Goal: Check status: Check status

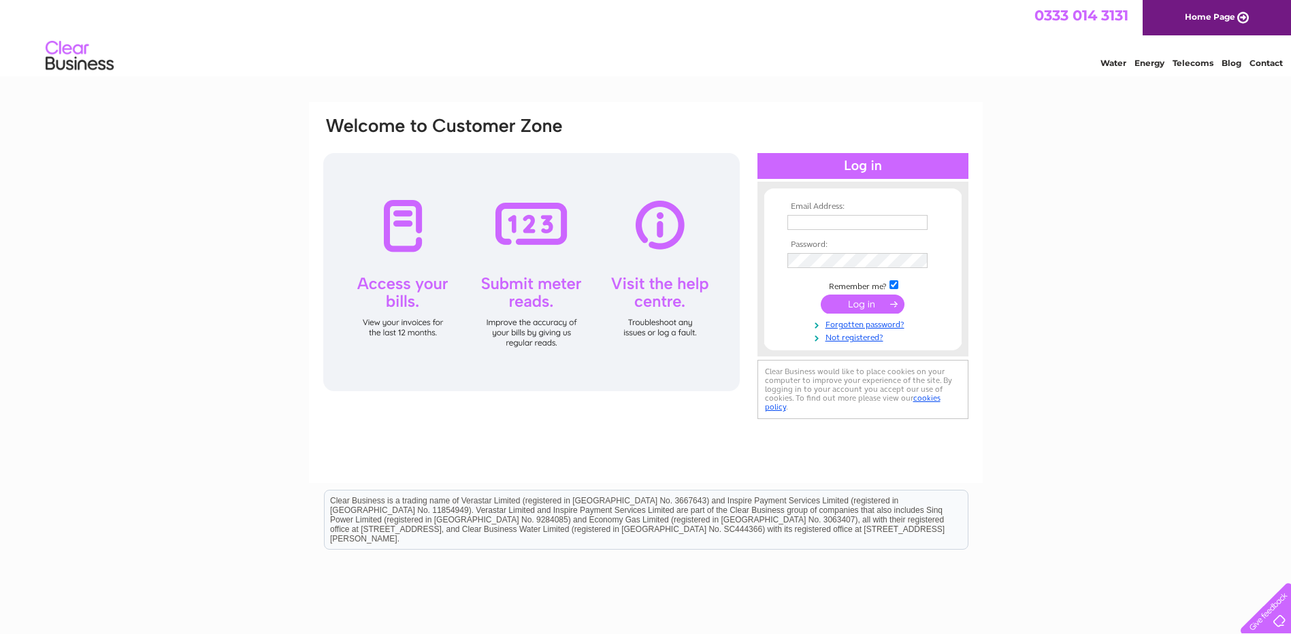
type input "[EMAIL_ADDRESS][DOMAIN_NAME]"
click at [878, 303] on input "submit" at bounding box center [863, 304] width 84 height 19
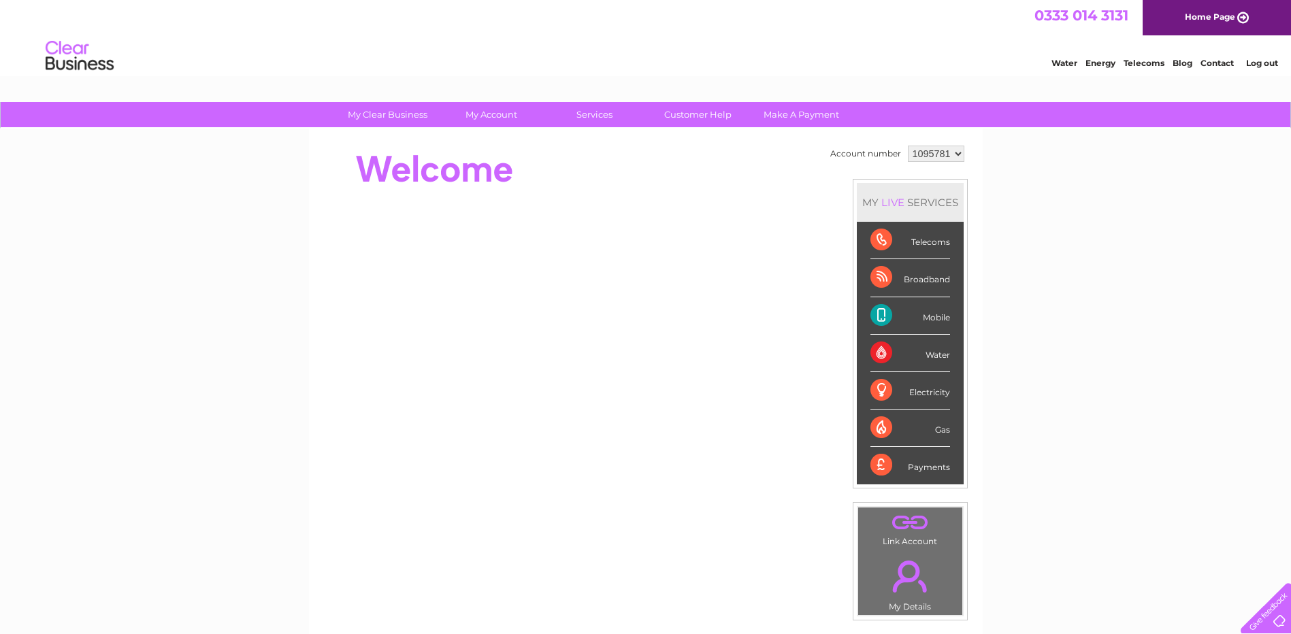
click at [923, 279] on div "Broadband" at bounding box center [910, 277] width 80 height 37
click at [885, 278] on div "Broadband" at bounding box center [910, 277] width 80 height 37
drag, startPoint x: 885, startPoint y: 278, endPoint x: 934, endPoint y: 280, distance: 49.0
click at [934, 280] on div "Broadband" at bounding box center [910, 277] width 80 height 37
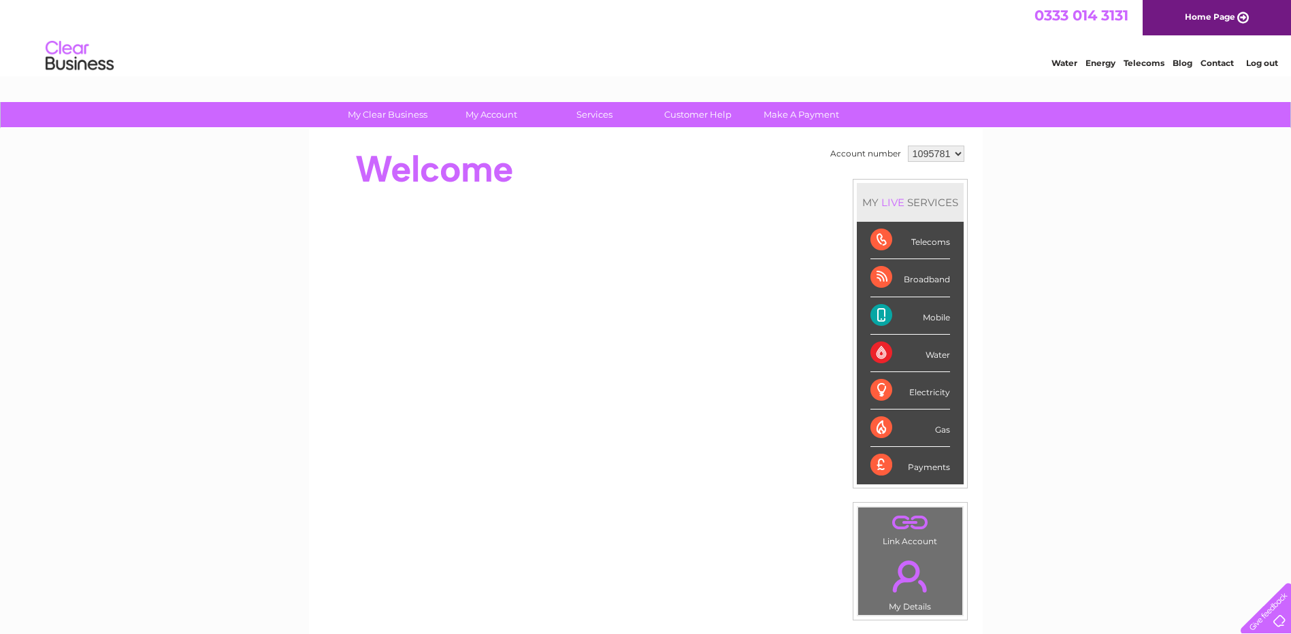
click at [934, 280] on div "Broadband" at bounding box center [910, 277] width 80 height 37
drag, startPoint x: 934, startPoint y: 280, endPoint x: 1168, endPoint y: 344, distance: 242.7
click at [1180, 343] on div "My Clear Business Login Details My Details My Preferences Link Account My Accou…" at bounding box center [645, 484] width 1291 height 765
click at [874, 274] on div "Broadband" at bounding box center [910, 277] width 80 height 37
click at [873, 274] on div "Broadband" at bounding box center [910, 277] width 80 height 37
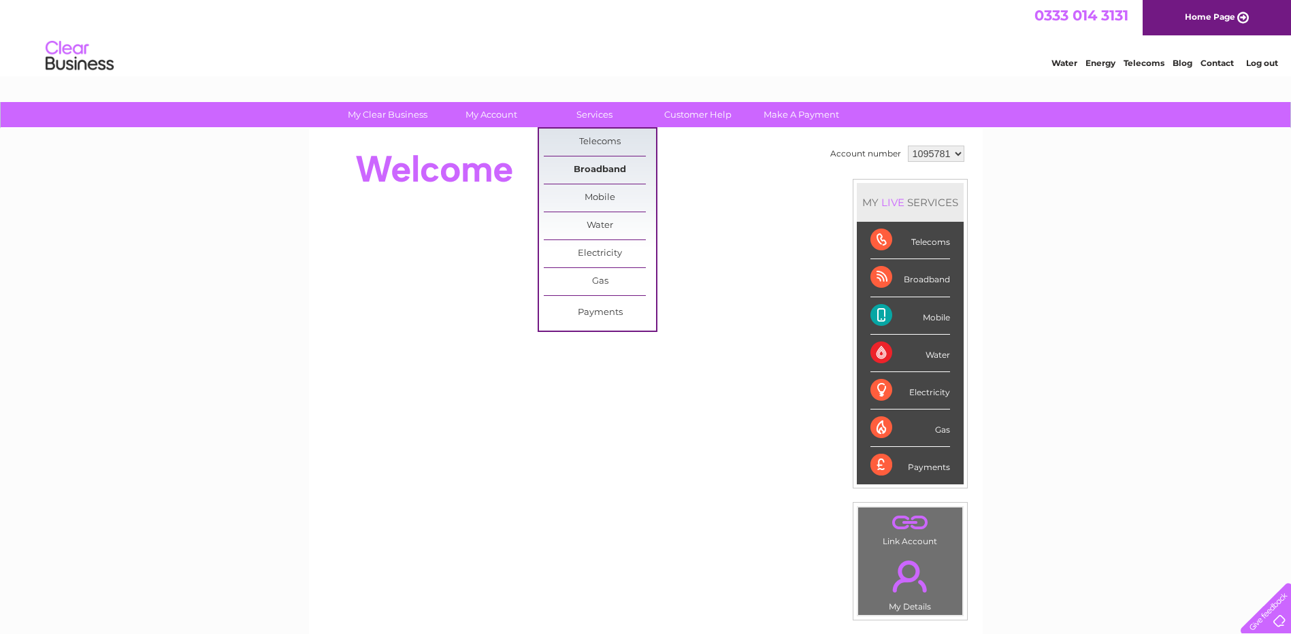
click at [586, 167] on link "Broadband" at bounding box center [600, 170] width 112 height 27
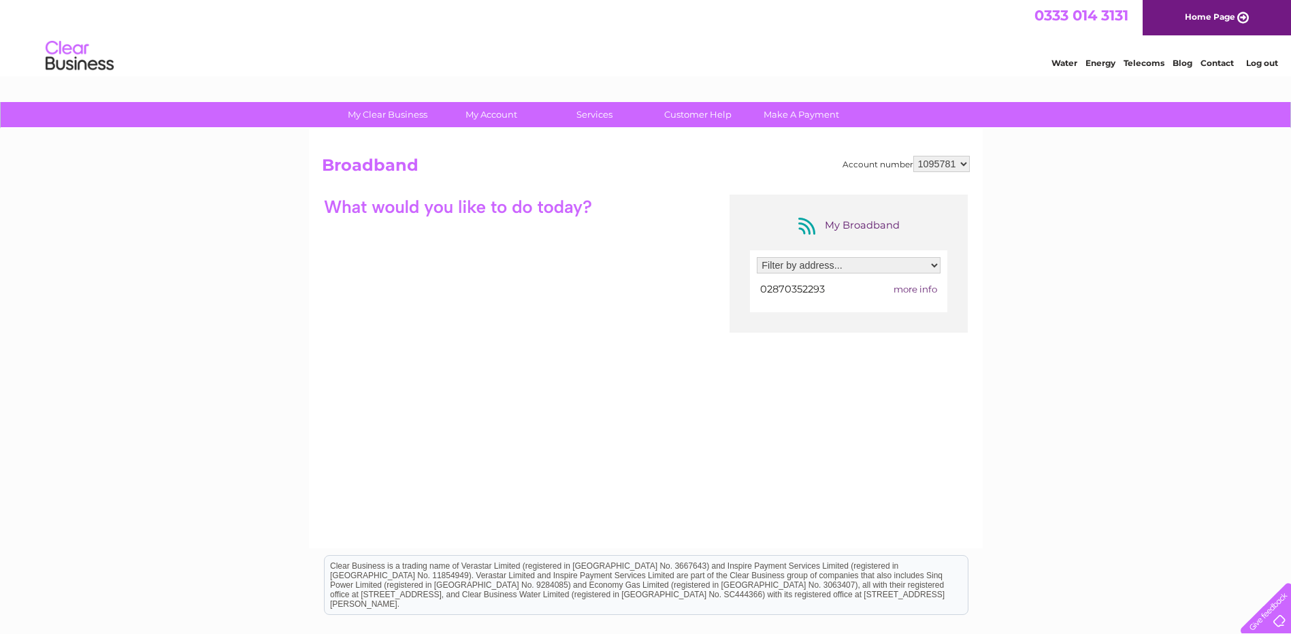
click at [935, 265] on select "Filter by address... 3 Brook Street, Coleraine, County Londonderry, BT52 1PW" at bounding box center [849, 265] width 184 height 16
select select "2205934"
click at [757, 257] on select "Filter by address... 3 Brook Street, Coleraine, County Londonderry, BT52 1PW" at bounding box center [849, 265] width 184 height 16
click at [702, 113] on link "Customer Help" at bounding box center [698, 114] width 112 height 25
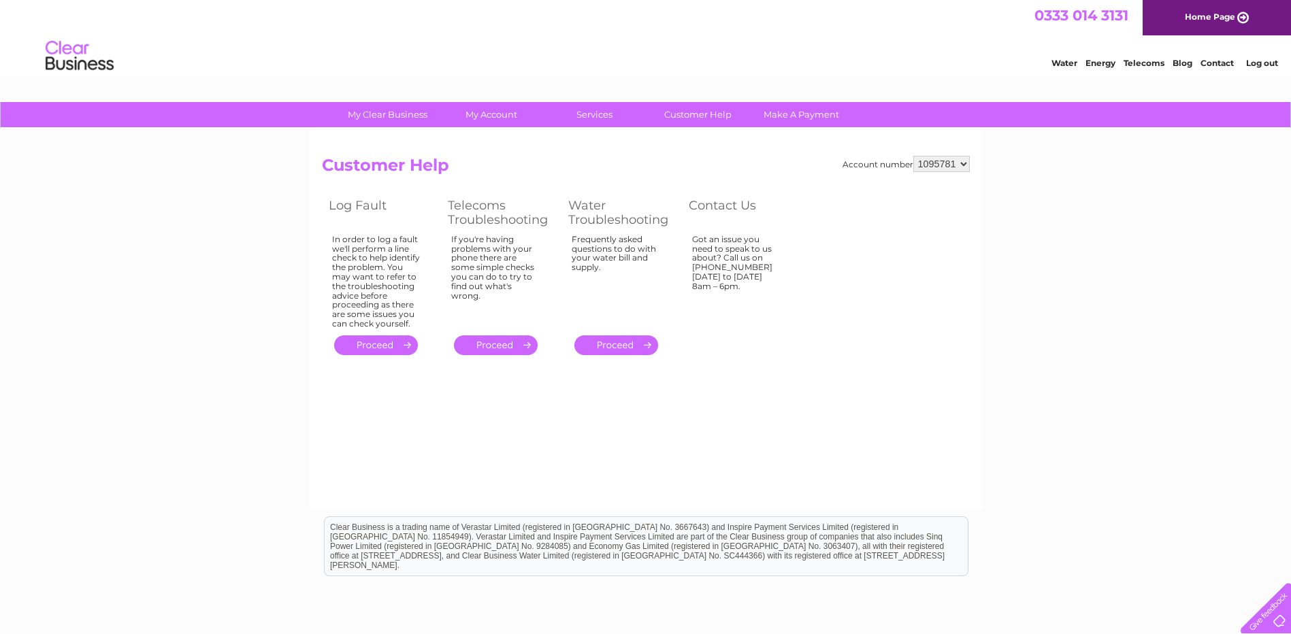
click at [374, 346] on link "." at bounding box center [376, 345] width 84 height 20
